Goal: Task Accomplishment & Management: Manage account settings

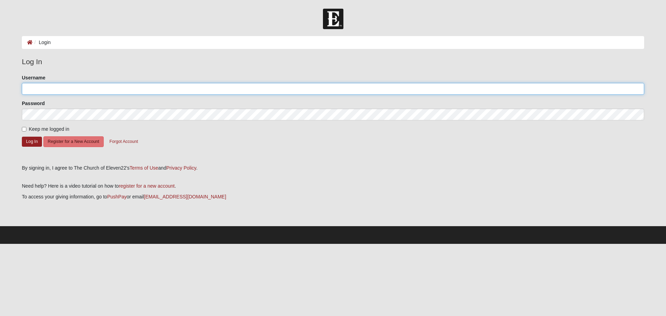
click at [115, 86] on input "Username" at bounding box center [333, 89] width 622 height 12
type input "johnkauffman"
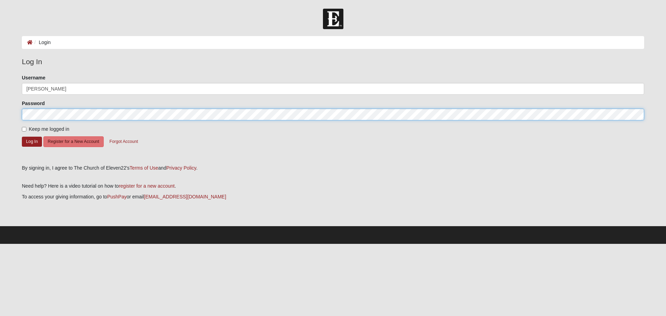
click at [22, 137] on button "Log In" at bounding box center [32, 142] width 20 height 10
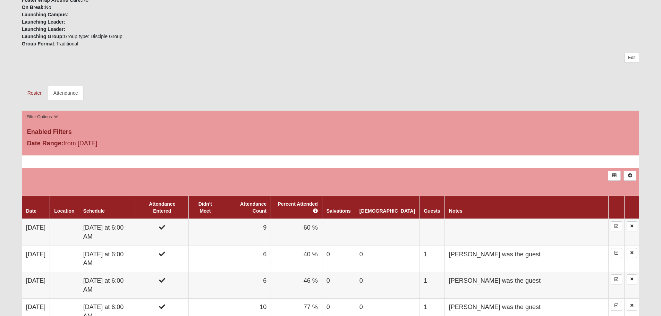
scroll to position [243, 0]
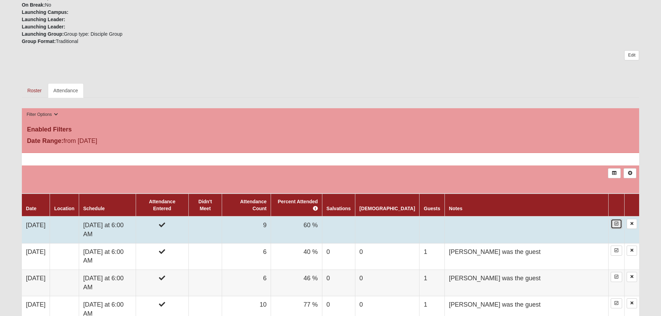
click at [614, 222] on icon at bounding box center [616, 224] width 4 height 4
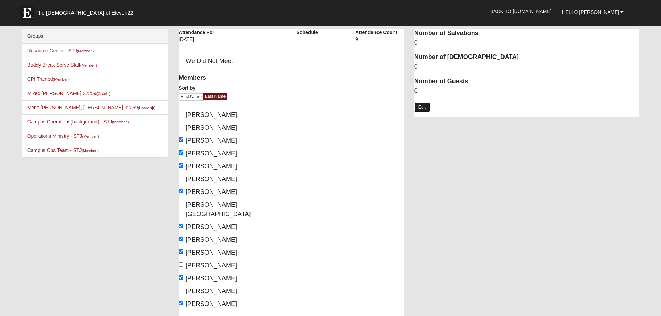
click at [423, 108] on link "Edit" at bounding box center [422, 107] width 16 height 10
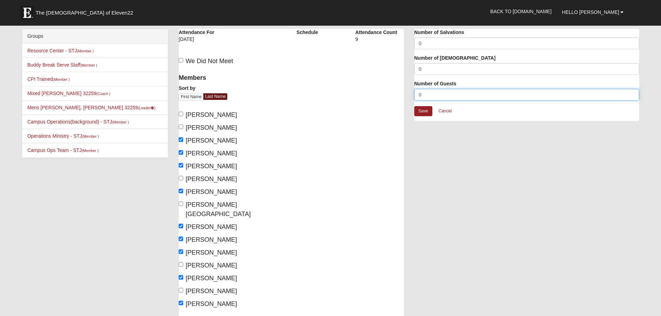
drag, startPoint x: 427, startPoint y: 96, endPoint x: 405, endPoint y: 96, distance: 21.8
click at [406, 96] on div "Mens Goehring, Kauffman 32259 Attendance Attendance For 9/10/2025 Schedule Atte…" at bounding box center [408, 207] width 471 height 356
type input "1"
click at [419, 112] on link "Save" at bounding box center [423, 111] width 18 height 10
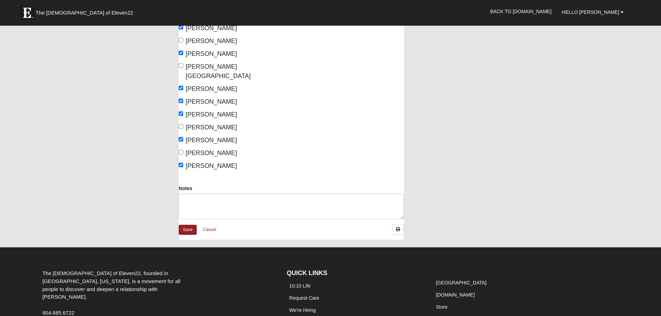
scroll to position [139, 0]
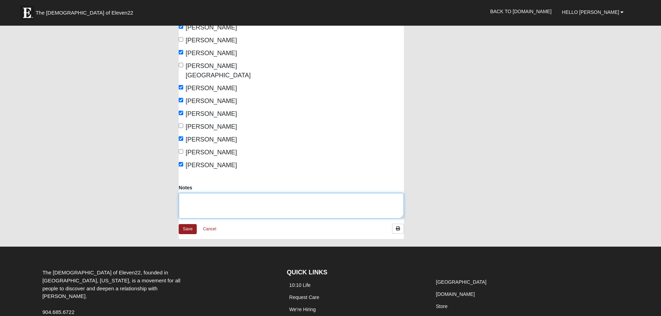
click at [317, 197] on textarea "Notes" at bounding box center [291, 206] width 225 height 26
click at [318, 199] on textarea "Notes" at bounding box center [291, 206] width 225 height 26
type textarea "[PERSON_NAME] was the guest"
click at [186, 224] on link "Save" at bounding box center [188, 229] width 18 height 10
